Goal: Task Accomplishment & Management: Manage account settings

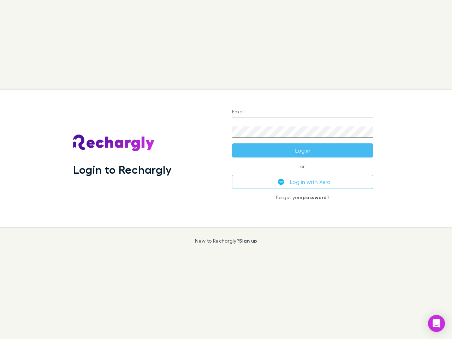
click at [226, 170] on div "Login to Rechargly" at bounding box center [147, 158] width 159 height 137
click at [303, 112] on input "Email" at bounding box center [302, 112] width 141 height 11
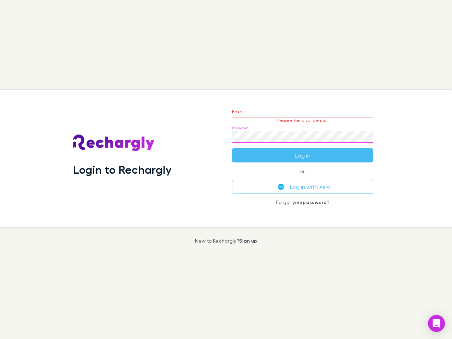
click at [303, 151] on form "Email Please enter a valid email. Password Log in" at bounding box center [302, 131] width 141 height 61
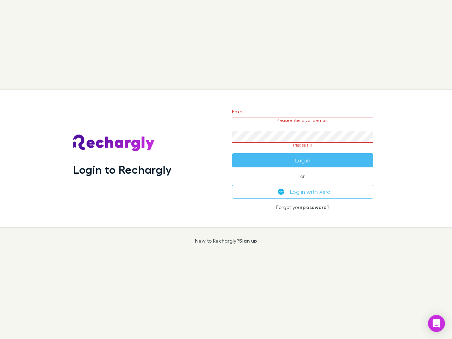
click at [303, 182] on div "Email Please enter a valid email. Password Please fill Log in or Log in with Xe…" at bounding box center [303, 158] width 153 height 137
click at [437, 324] on icon "Open Intercom Messenger" at bounding box center [436, 324] width 7 height 8
